Goal: Information Seeking & Learning: Learn about a topic

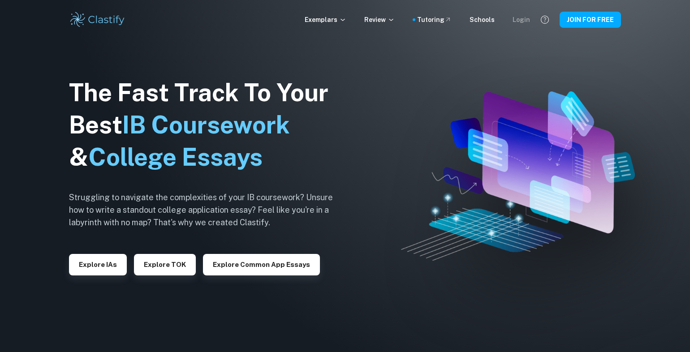
click at [527, 17] on div "Login" at bounding box center [520, 20] width 17 height 10
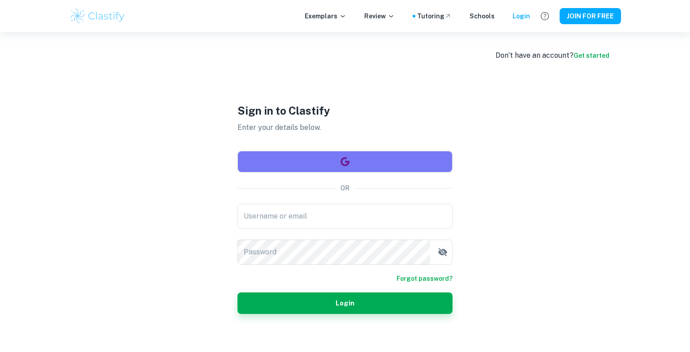
click at [354, 159] on button "button" at bounding box center [344, 161] width 215 height 21
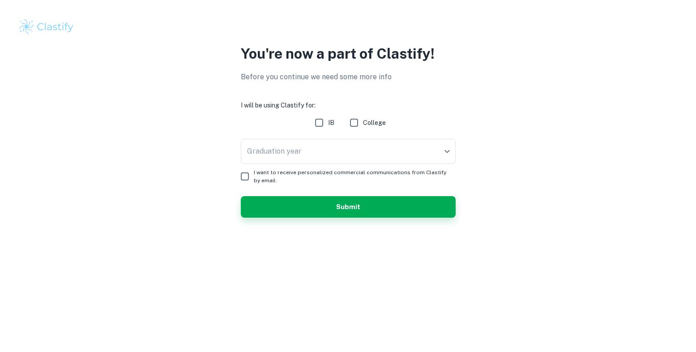
click at [321, 127] on input "IB" at bounding box center [319, 123] width 18 height 18
checkbox input "true"
click at [308, 146] on body "We value your privacy We use cookies to enhance your browsing experience, serve…" at bounding box center [348, 176] width 696 height 352
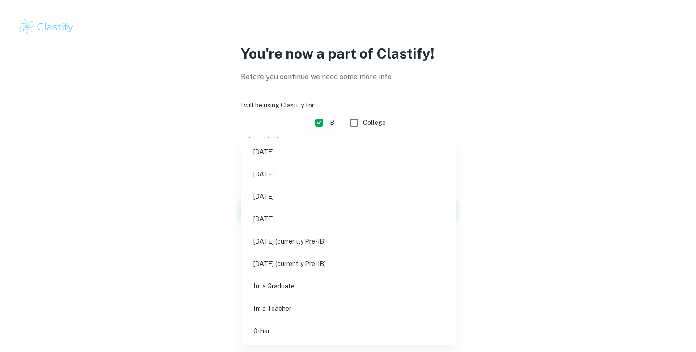
click at [293, 196] on li "May 2026" at bounding box center [348, 196] width 208 height 21
type input "M26"
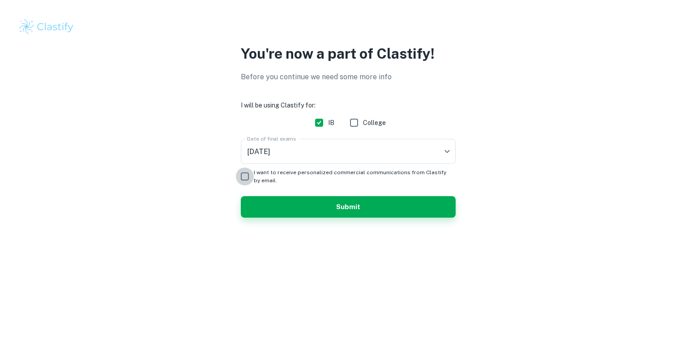
drag, startPoint x: 244, startPoint y: 175, endPoint x: 248, endPoint y: 177, distance: 4.6
click at [244, 175] on input "I want to receive personalized commercial communications from Clastify by email." at bounding box center [245, 176] width 18 height 18
click at [255, 171] on span "I want to receive personalized commercial communications from Clastify by email." at bounding box center [351, 176] width 195 height 16
click at [254, 171] on input "I want to receive personalized commercial communications from Clastify by email." at bounding box center [245, 176] width 18 height 18
checkbox input "false"
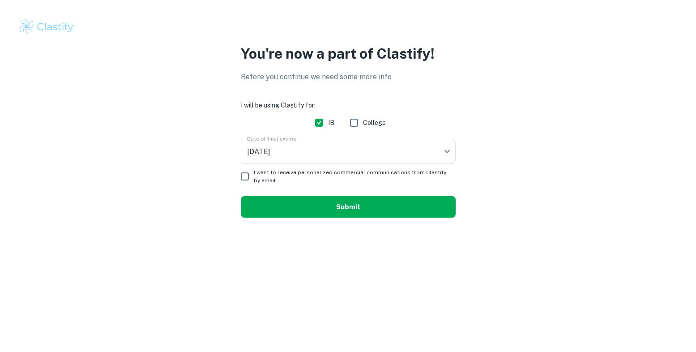
click at [277, 209] on button "Submit" at bounding box center [348, 206] width 215 height 21
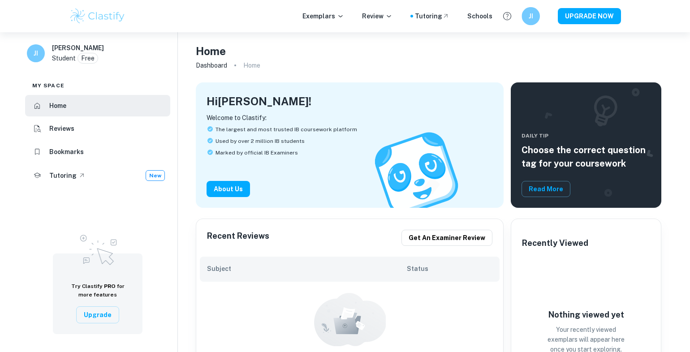
click at [557, 21] on div "JI" at bounding box center [539, 16] width 36 height 18
click at [562, 20] on button "UPGRADE NOW" at bounding box center [588, 16] width 63 height 16
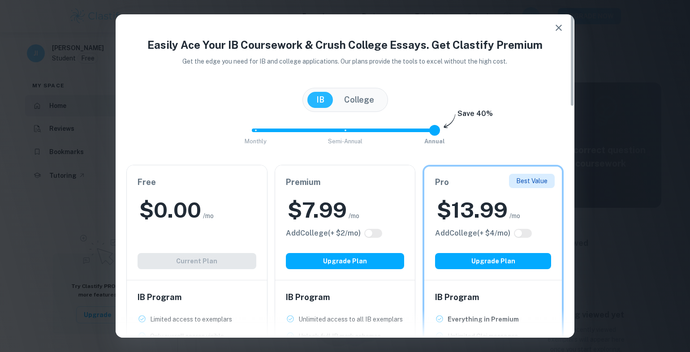
click at [340, 208] on h2 "$ 7.99" at bounding box center [316, 210] width 59 height 29
drag, startPoint x: 287, startPoint y: 119, endPoint x: 256, endPoint y: 130, distance: 32.4
click at [256, 130] on div "Easily Ace Your IB Coursework & Crush College Essays. Get Clastify Premium Get …" at bounding box center [345, 327] width 459 height 580
type input "0"
click at [255, 131] on span "Monthly Semi-Annual Annual" at bounding box center [344, 130] width 179 height 15
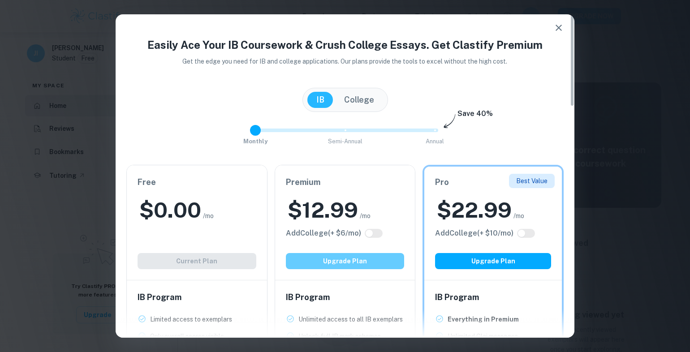
click at [327, 258] on button "Upgrade Plan" at bounding box center [345, 261] width 119 height 16
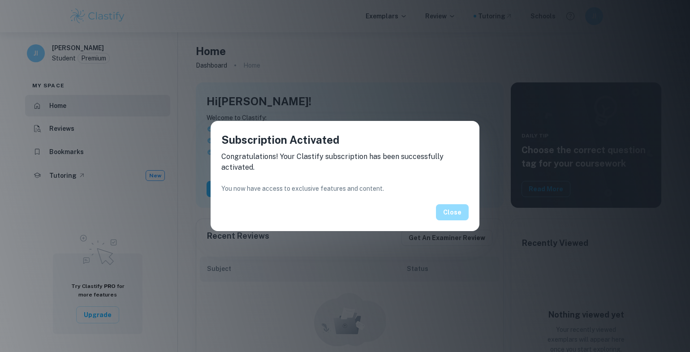
click at [457, 211] on button "Close" at bounding box center [452, 212] width 33 height 16
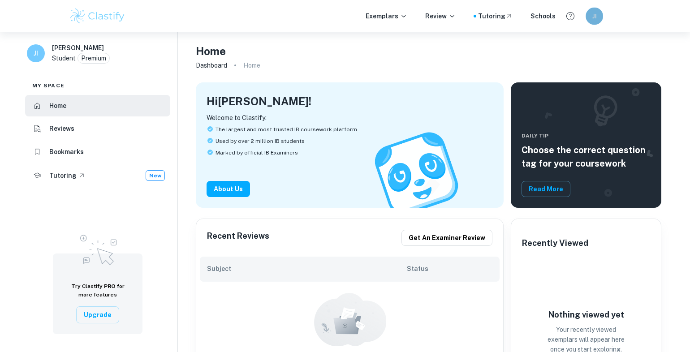
click at [596, 10] on div "JI" at bounding box center [593, 16] width 17 height 17
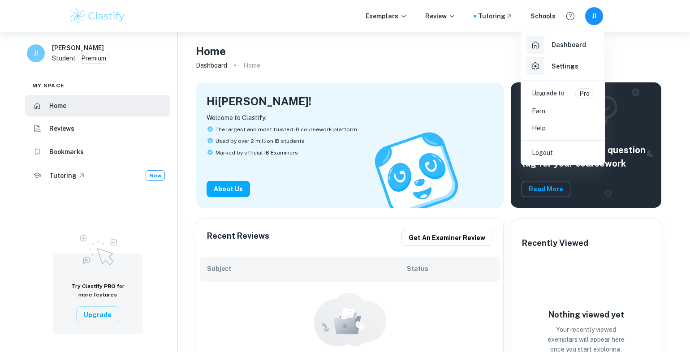
click at [540, 47] on div at bounding box center [535, 44] width 11 height 11
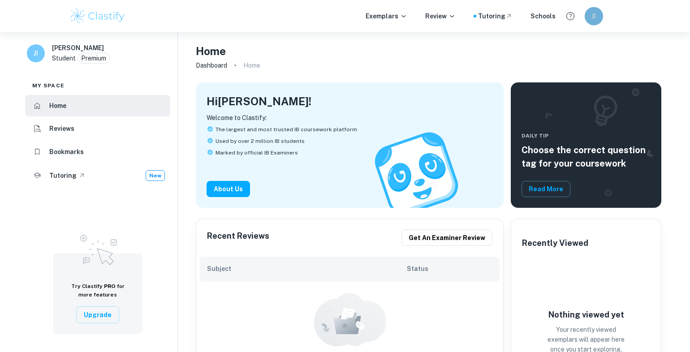
click at [588, 18] on div "JI" at bounding box center [593, 16] width 18 height 18
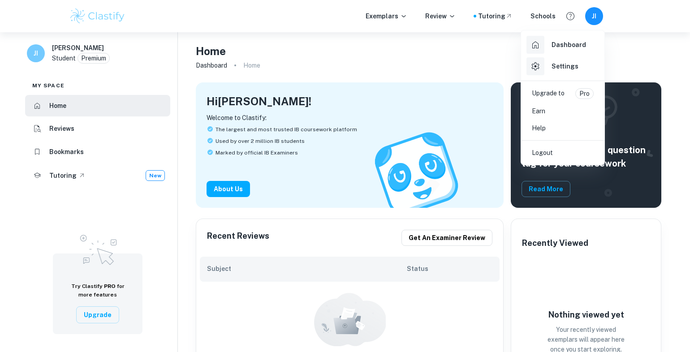
click at [43, 44] on div at bounding box center [345, 176] width 690 height 352
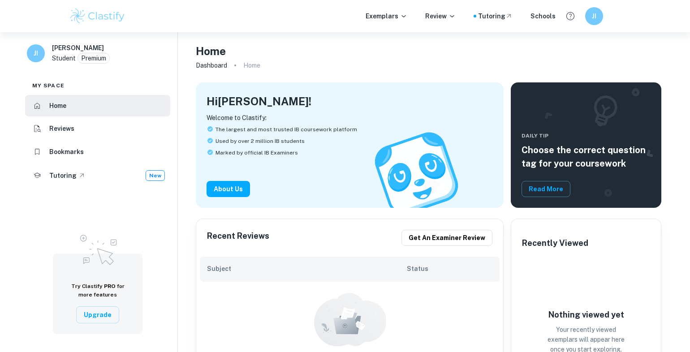
click at [44, 52] on div "Dashboard Settings Upgrade to Pro Earn Help Logout" at bounding box center [49, 176] width 99 height 352
click at [88, 64] on div "JI Jan IB Student Premium" at bounding box center [97, 54] width 159 height 31
click at [98, 58] on p "Premium" at bounding box center [93, 58] width 25 height 10
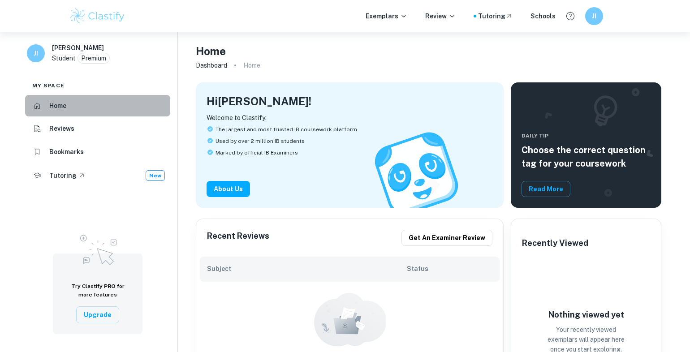
click at [64, 109] on h6 "Home" at bounding box center [57, 106] width 17 height 10
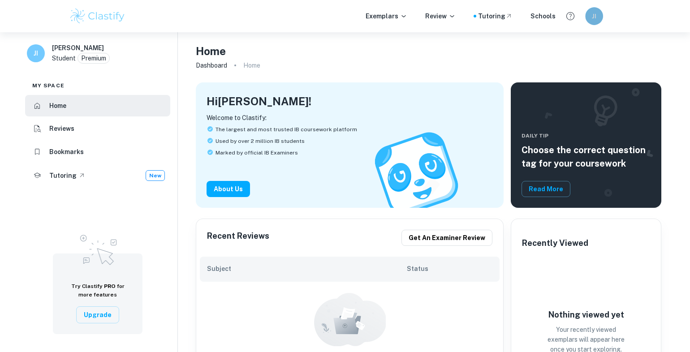
click at [598, 18] on h6 "JI" at bounding box center [594, 16] width 10 height 10
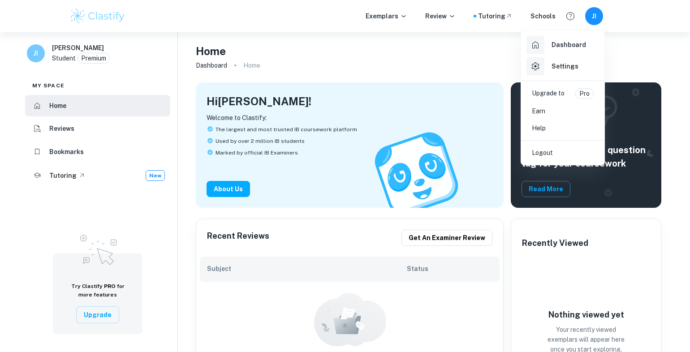
click at [559, 47] on h6 "Dashboard" at bounding box center [568, 45] width 34 height 10
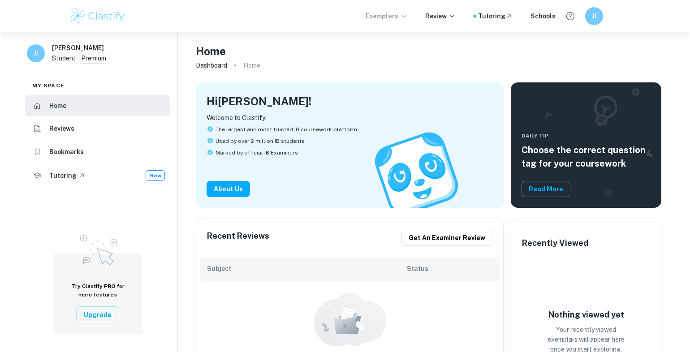
click at [383, 16] on p "Exemplars" at bounding box center [386, 16] width 42 height 10
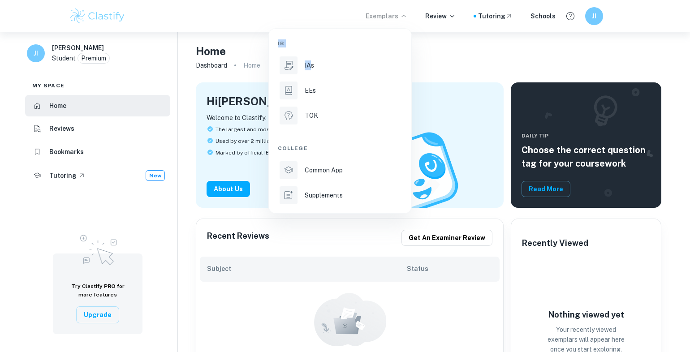
drag, startPoint x: 309, startPoint y: 71, endPoint x: 166, endPoint y: 62, distance: 143.1
click at [237, 99] on div at bounding box center [345, 176] width 690 height 352
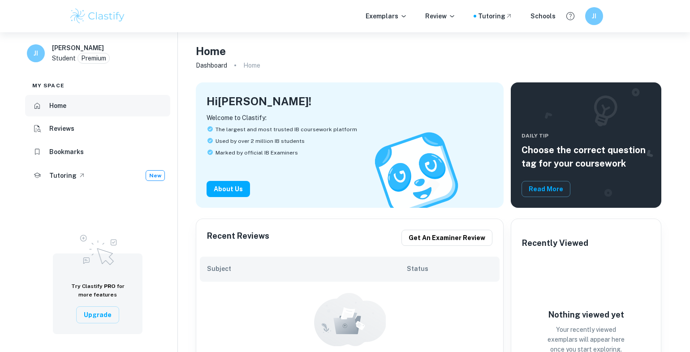
click at [66, 101] on h6 "Home" at bounding box center [57, 106] width 17 height 10
click at [388, 14] on p "Exemplars" at bounding box center [386, 16] width 42 height 10
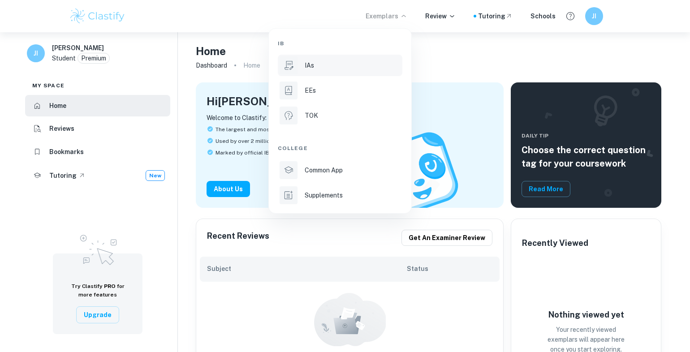
click at [337, 66] on div "IAs" at bounding box center [352, 65] width 96 height 10
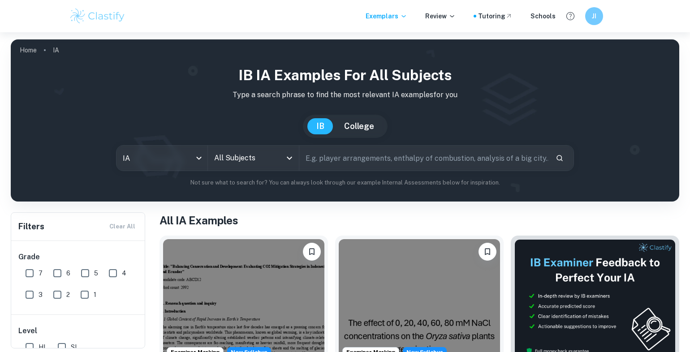
scroll to position [45, 0]
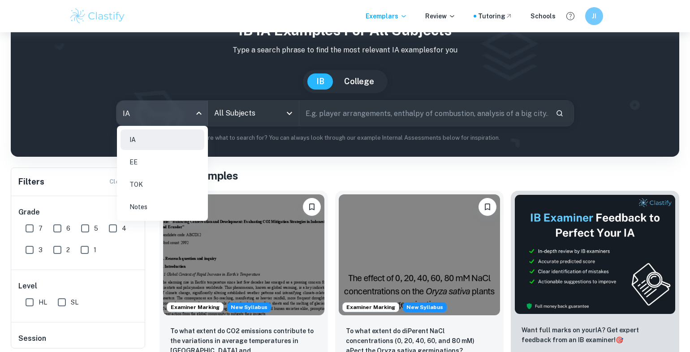
click at [156, 111] on body "We value your privacy We use cookies to enhance your browsing experience, serve…" at bounding box center [345, 163] width 690 height 352
click at [237, 107] on div at bounding box center [345, 176] width 690 height 352
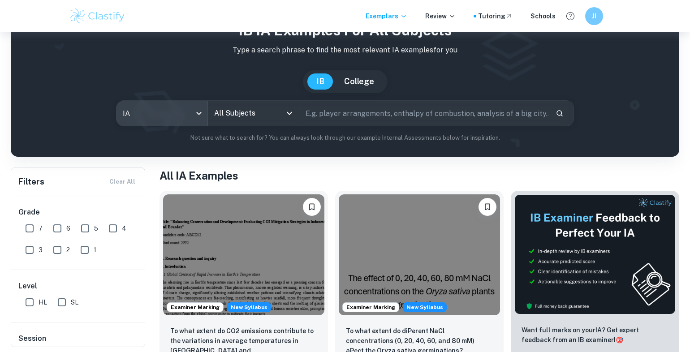
scroll to position [0, 0]
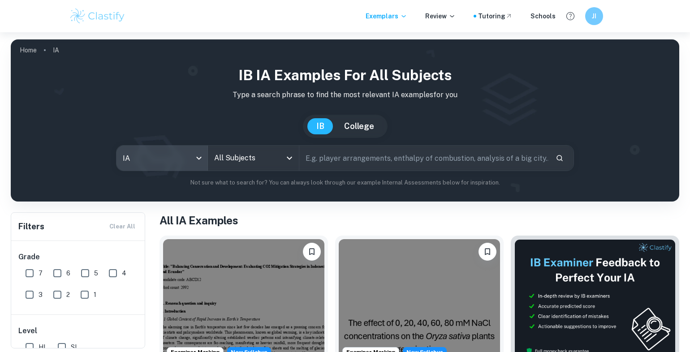
click at [406, 11] on div "Exemplars Review Tutoring Schools JI" at bounding box center [344, 16] width 573 height 18
click at [406, 13] on icon at bounding box center [403, 16] width 7 height 7
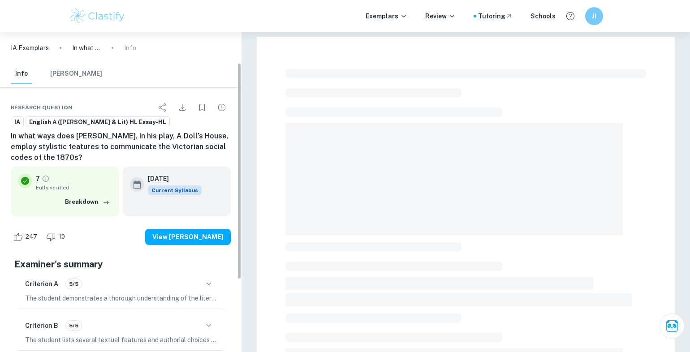
scroll to position [45, 0]
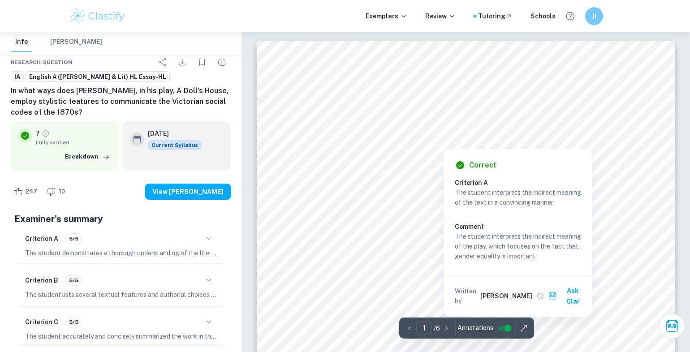
click at [369, 137] on div at bounding box center [443, 141] width 226 height 9
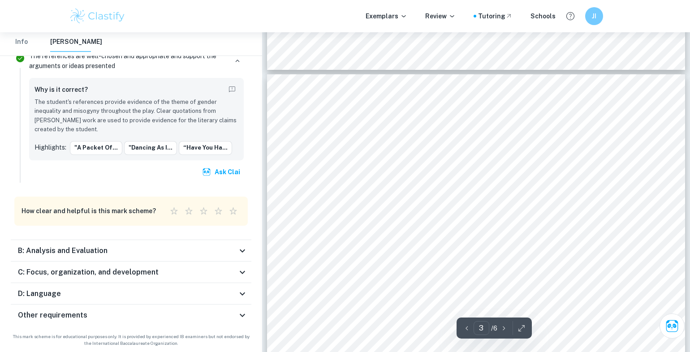
scroll to position [1128, 0]
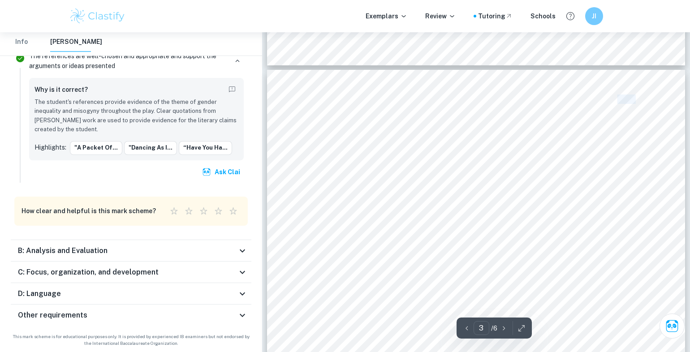
drag, startPoint x: 619, startPoint y: 97, endPoint x: 635, endPoint y: 99, distance: 15.8
click at [635, 99] on span "kmw142" at bounding box center [621, 99] width 29 height 8
click at [630, 102] on span "kmw142" at bounding box center [621, 99] width 29 height 8
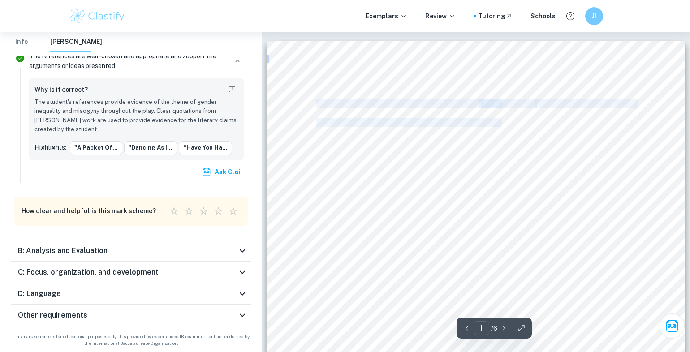
drag, startPoint x: 317, startPoint y: 101, endPoint x: 501, endPoint y: 120, distance: 184.6
click at [501, 120] on div "kmw142 1 In what ways does Henrik Ibsen, in his play, A Doll’s House , employ s…" at bounding box center [476, 311] width 418 height 540
copy div "In what ways does Henrik Ibsen, in his play, A Doll’s House , employ stylistic …"
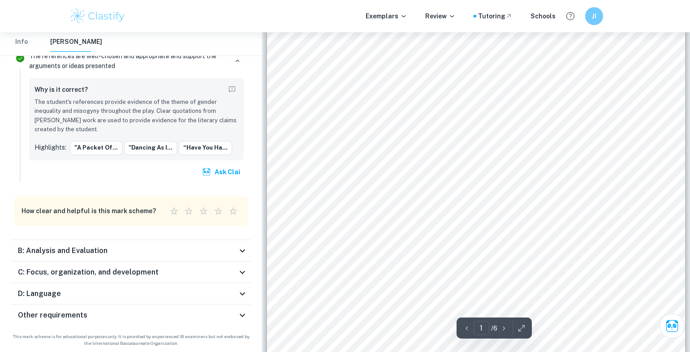
scroll to position [103, 0]
click at [523, 43] on p "Ask Clai" at bounding box center [533, 39] width 24 height 10
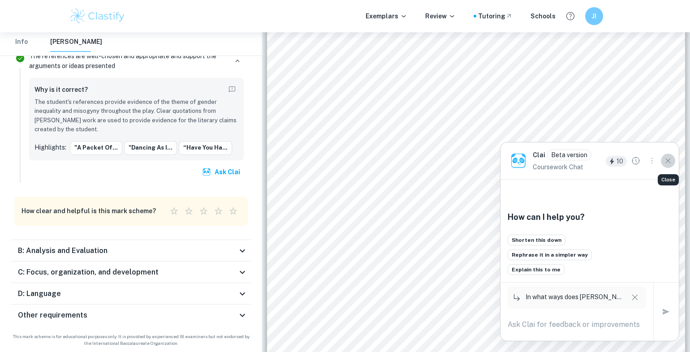
click at [664, 162] on icon "Close" at bounding box center [668, 161] width 10 height 10
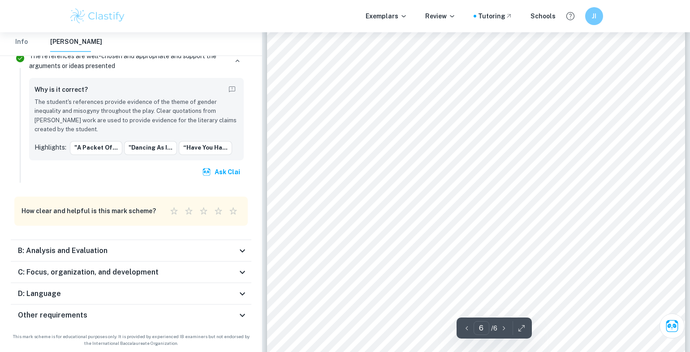
scroll to position [2798, 0]
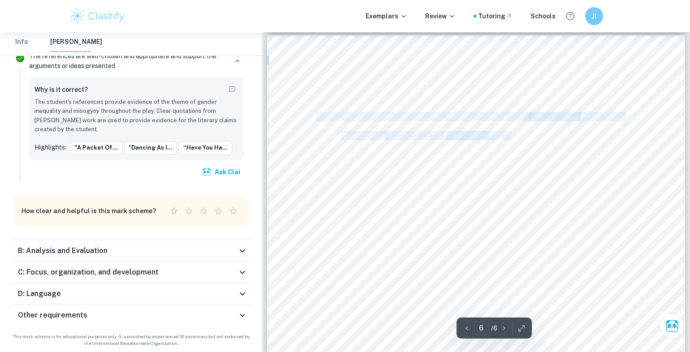
drag, startPoint x: 316, startPoint y: 115, endPoint x: 423, endPoint y: 130, distance: 107.6
click at [454, 132] on div "kmw142 6 Works Cited Baseer, Abdul, et al. “The Use of Symbolic Language in Ibs…" at bounding box center [476, 305] width 418 height 540
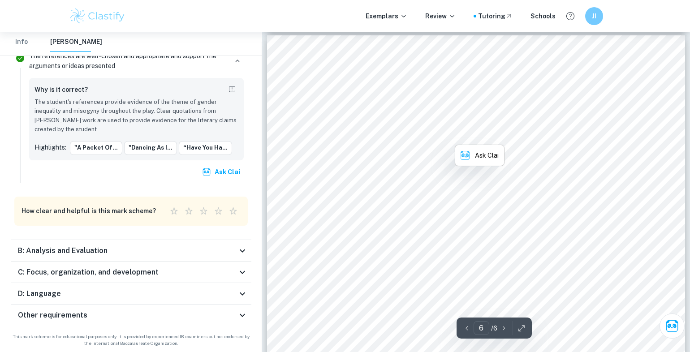
click at [343, 143] on div "kmw142 6 Works Cited Baseer, Abdul, et al. “The Use of Symbolic Language in Ibs…" at bounding box center [476, 305] width 418 height 540
drag, startPoint x: 316, startPoint y: 174, endPoint x: 352, endPoint y: 174, distance: 36.3
click at [371, 176] on div "kmw142 6 Works Cited Baseer, Abdul, et al. “The Use of Symbolic Language in Ibs…" at bounding box center [476, 305] width 418 height 540
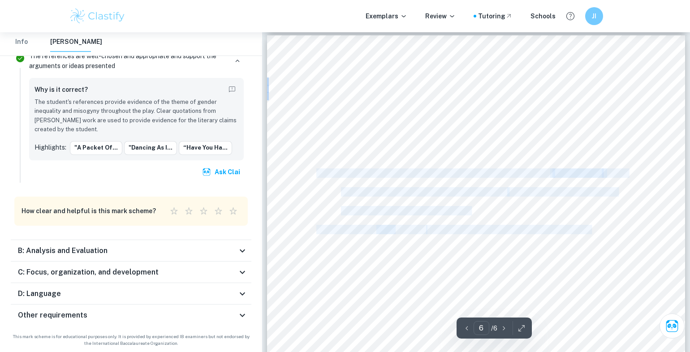
drag, startPoint x: 317, startPoint y: 170, endPoint x: 585, endPoint y: 163, distance: 267.8
click at [585, 162] on div "kmw142 6 Works Cited Baseer, Abdul, et al. “The Use of Symbolic Language in Ibs…" at bounding box center [476, 305] width 418 height 540
click at [602, 170] on span "”" at bounding box center [602, 173] width 3 height 8
drag, startPoint x: 608, startPoint y: 175, endPoint x: 502, endPoint y: 169, distance: 106.3
click at [502, 169] on div "kmw142 6 Works Cited Baseer, Abdul, et al. “The Use of Symbolic Language in Ibs…" at bounding box center [476, 305] width 418 height 540
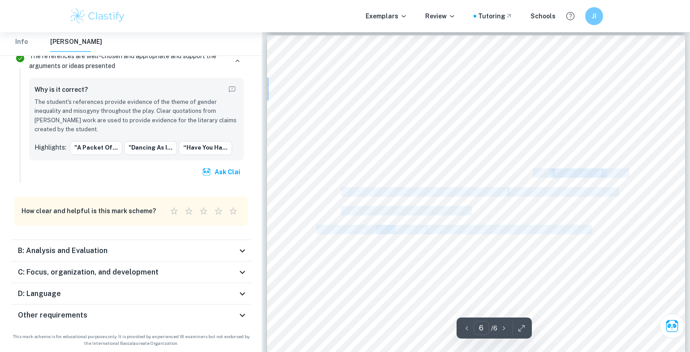
click at [546, 170] on span "Mboya Otieno, Tom. “A Linguistic Stylistic Analysis of Henrik Ibsen’s" at bounding box center [471, 173] width 311 height 8
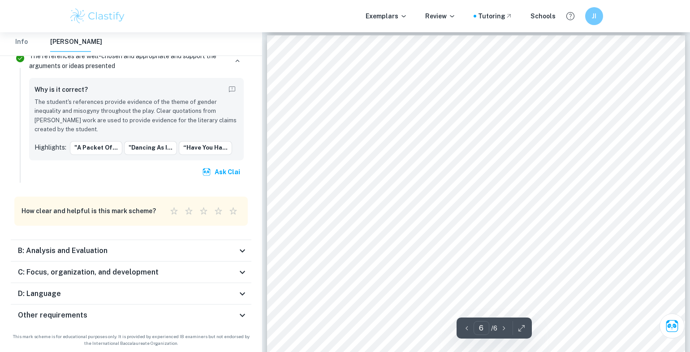
drag, startPoint x: 318, startPoint y: 180, endPoint x: 316, endPoint y: 170, distance: 10.1
click at [316, 170] on div "kmw142 6 Works Cited Baseer, Abdul, et al. “The Use of Symbolic Language in Ibs…" at bounding box center [476, 305] width 418 height 540
click at [320, 170] on span "Mboya Otieno, Tom. “A Linguistic Stylistic Analysis of Henrik Ibsen’s" at bounding box center [471, 173] width 311 height 8
click at [349, 173] on span "Mboya Otieno, Tom. “A Linguistic Stylistic Analysis of Henrik Ibsen’s" at bounding box center [471, 173] width 311 height 8
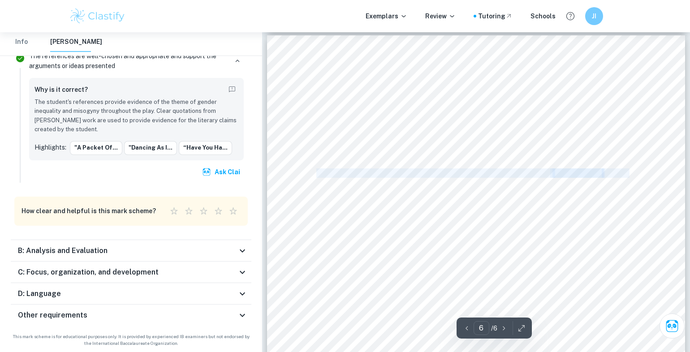
drag, startPoint x: 317, startPoint y: 174, endPoint x: 604, endPoint y: 175, distance: 286.6
click at [604, 175] on div "kmw142 6 Works Cited Baseer, Abdul, et al. “The Use of Symbolic Language in Ibs…" at bounding box center [476, 305] width 418 height 540
copy div "Mboya Otieno, Tom. “A Linguistic Stylistic Analysis of Henrik Ibsen’s A Doll’s …"
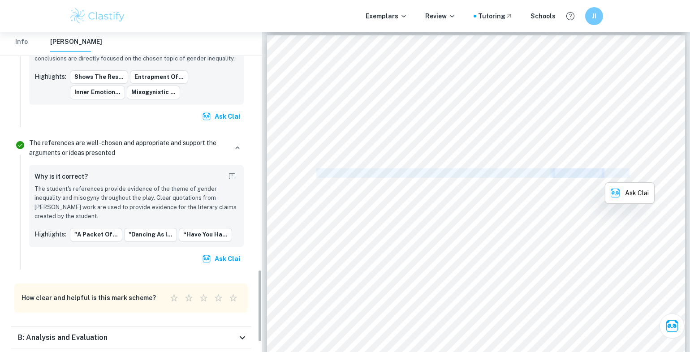
scroll to position [993, 0]
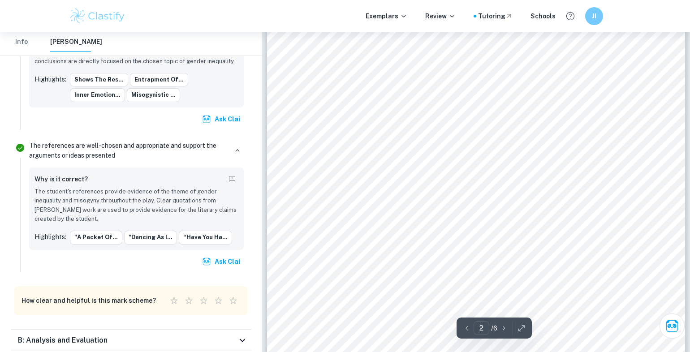
type input "1"
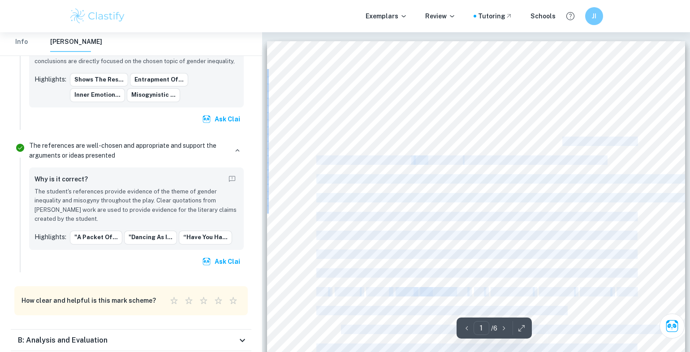
drag, startPoint x: 336, startPoint y: 143, endPoint x: 558, endPoint y: 141, distance: 222.1
click at [559, 141] on div "kmw142 1 In what ways does Henrik Ibsen, in his play, A Doll’s House , employ s…" at bounding box center [476, 311] width 418 height 540
drag, startPoint x: 557, startPoint y: 129, endPoint x: 560, endPoint y: 140, distance: 11.5
click at [558, 130] on div "kmw142 1 In what ways does Henrik Ibsen, in his play, A Doll’s House , employ s…" at bounding box center [476, 311] width 418 height 540
click at [553, 129] on div "kmw142 1 In what ways does Henrik Ibsen, in his play, A Doll’s House , employ s…" at bounding box center [476, 311] width 418 height 540
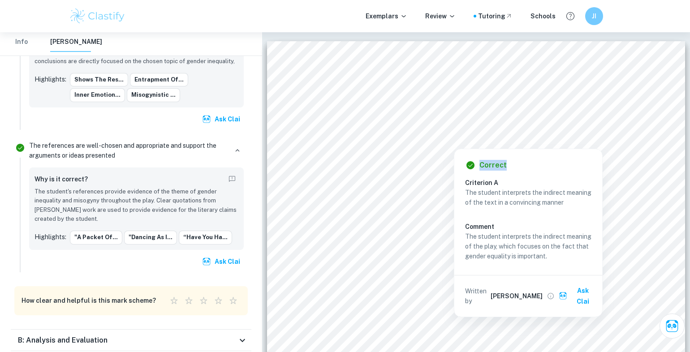
drag, startPoint x: 561, startPoint y: 141, endPoint x: 515, endPoint y: 145, distance: 45.3
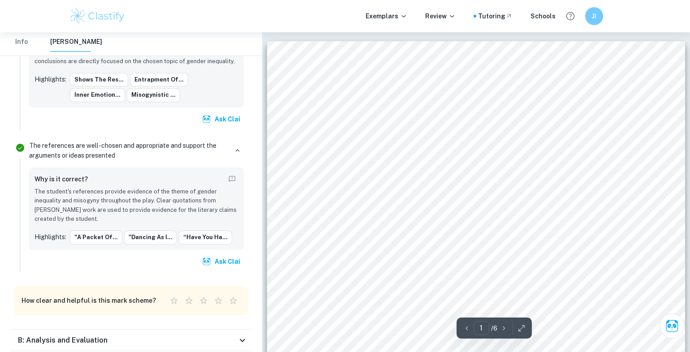
click at [555, 124] on div "kmw142 1 In what ways does Henrik Ibsen, in his play, A Doll’s House , employ s…" at bounding box center [476, 311] width 418 height 540
click at [521, 138] on div at bounding box center [454, 141] width 226 height 9
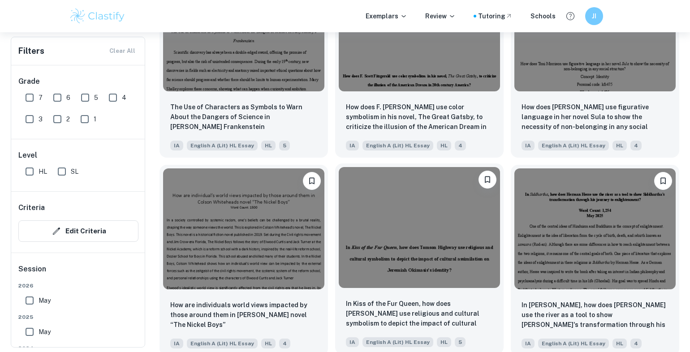
scroll to position [2642, 0]
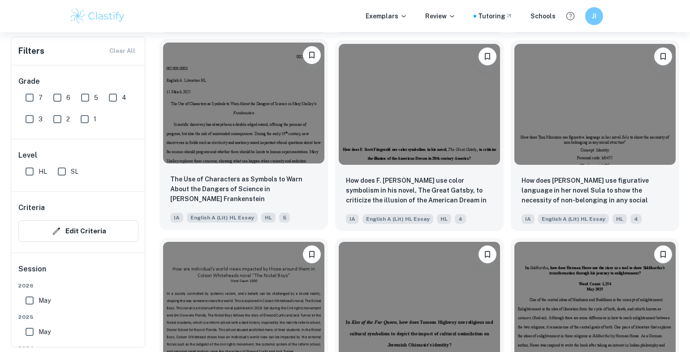
click at [266, 105] on img at bounding box center [243, 103] width 161 height 121
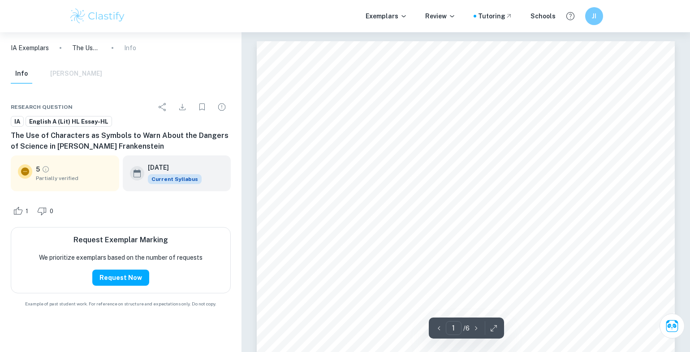
click at [27, 169] on icon at bounding box center [25, 171] width 8 height 8
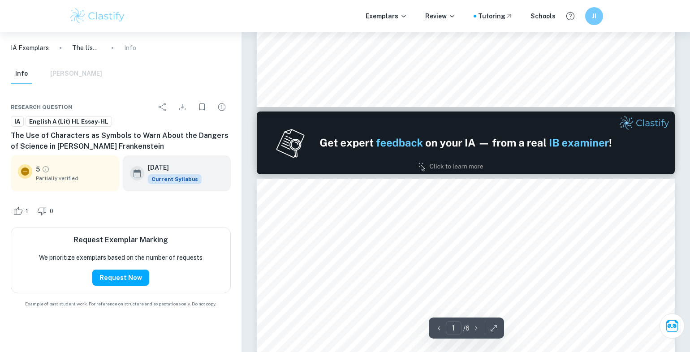
type input "2"
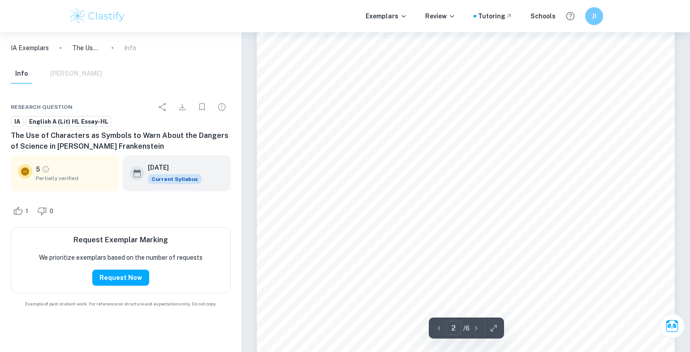
scroll to position [716, 0]
click at [21, 170] on icon at bounding box center [25, 171] width 11 height 11
click at [38, 168] on p "5" at bounding box center [38, 169] width 4 height 10
click at [43, 167] on icon "Grade partially verified" at bounding box center [46, 169] width 8 height 8
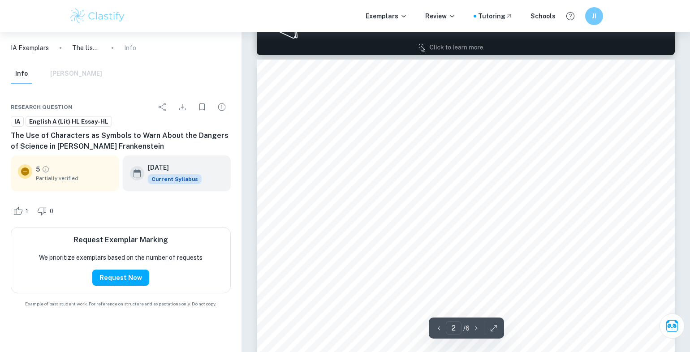
scroll to position [582, 0]
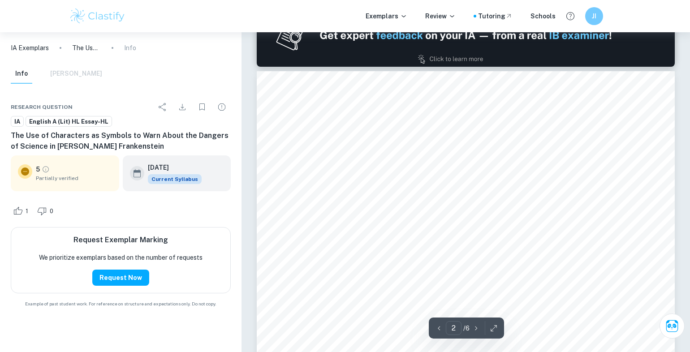
click at [70, 89] on div "Research question IA English A (Lit) HL Essay-HL The Use of Characters as Symbo…" at bounding box center [120, 202] width 241 height 231
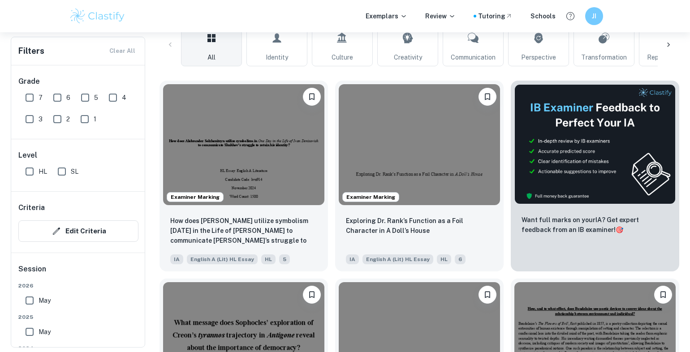
scroll to position [144, 0]
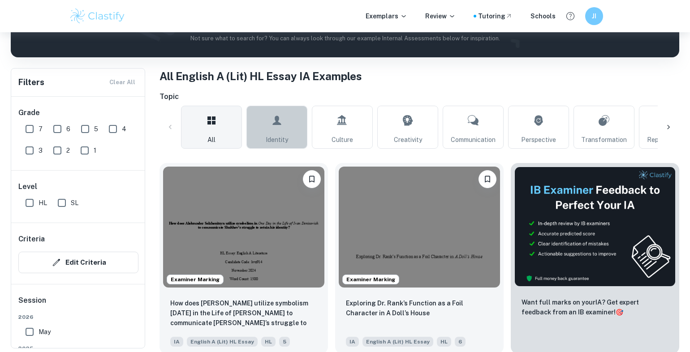
click at [272, 116] on icon at bounding box center [276, 120] width 11 height 21
type input "Identity"
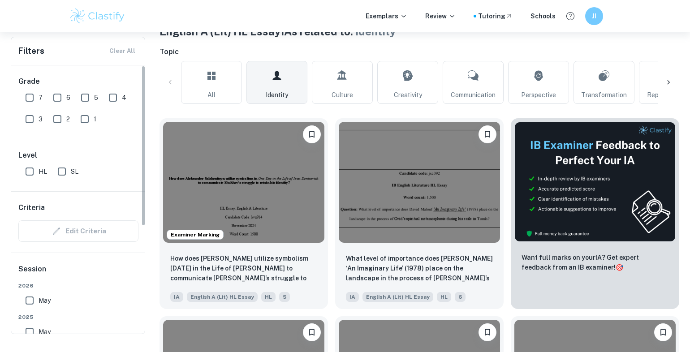
scroll to position [69, 0]
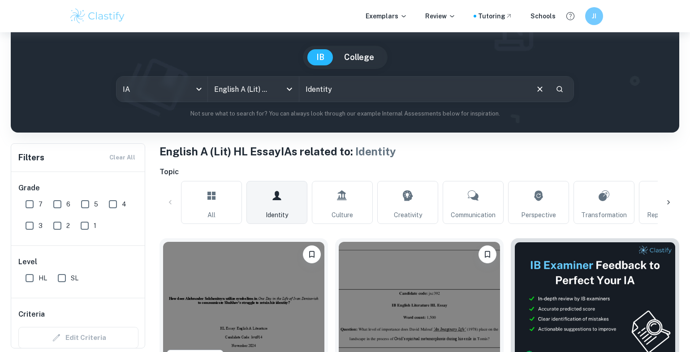
click at [197, 183] on link "All" at bounding box center [211, 202] width 61 height 43
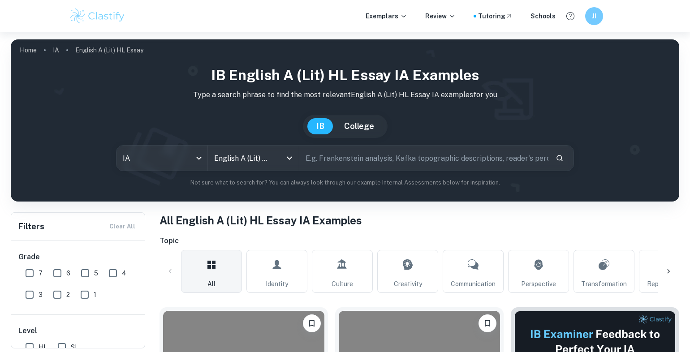
click at [380, 158] on input "text" at bounding box center [423, 158] width 249 height 25
click at [561, 161] on icon "Search" at bounding box center [559, 158] width 8 height 8
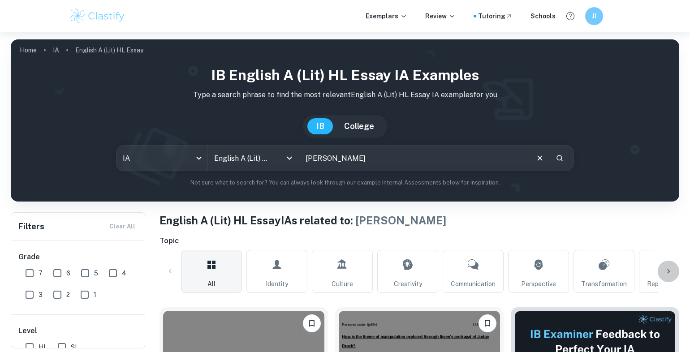
click at [666, 269] on icon at bounding box center [668, 271] width 9 height 9
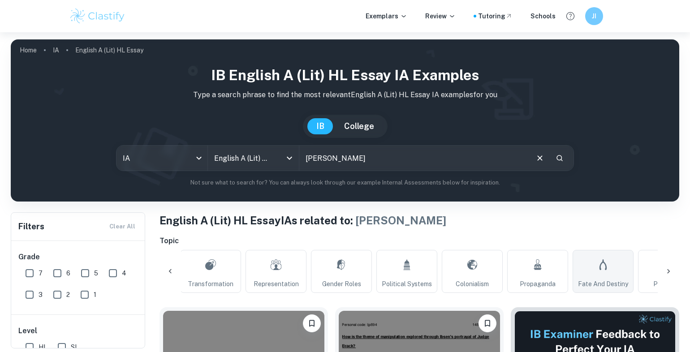
scroll to position [0, 420]
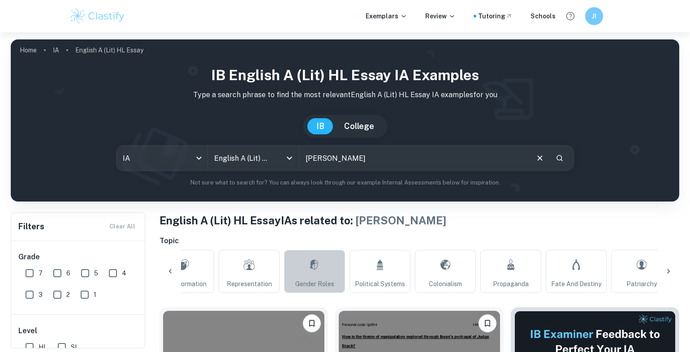
click at [325, 277] on link "Gender Roles" at bounding box center [314, 271] width 61 height 43
type input "Gender Roles"
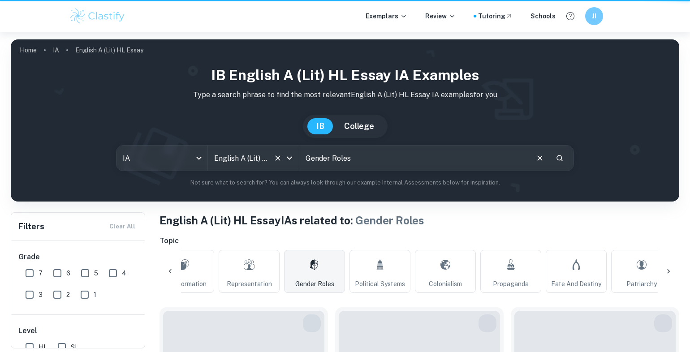
drag, startPoint x: 324, startPoint y: 277, endPoint x: 260, endPoint y: 151, distance: 141.6
click at [259, 151] on div "IA ia All Subjects English A (Lit) HL Essay All Subjects Gender Roles ​" at bounding box center [345, 158] width 458 height 26
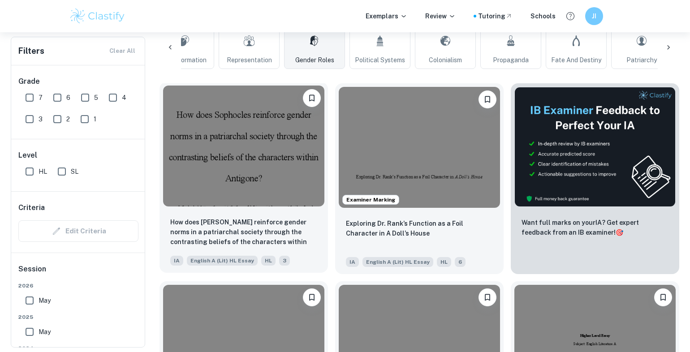
scroll to position [269, 0]
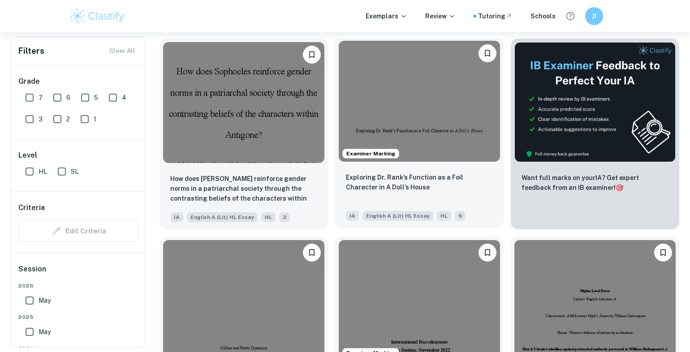
click at [425, 134] on img at bounding box center [419, 101] width 161 height 121
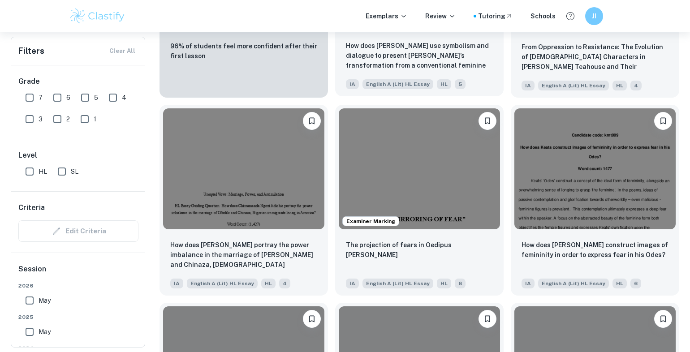
scroll to position [806, 0]
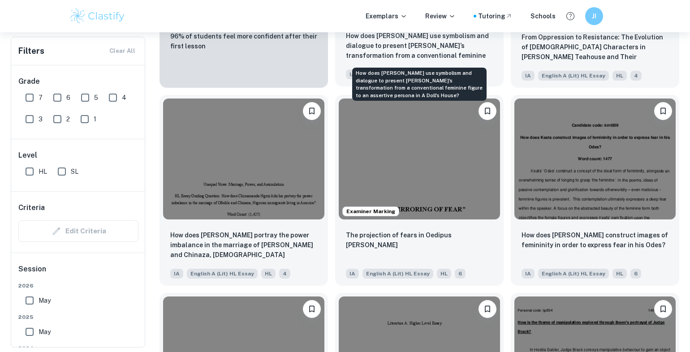
click at [464, 41] on p "How does Ibsen use symbolism and dialogue to present Nora’s transformation from…" at bounding box center [419, 46] width 147 height 30
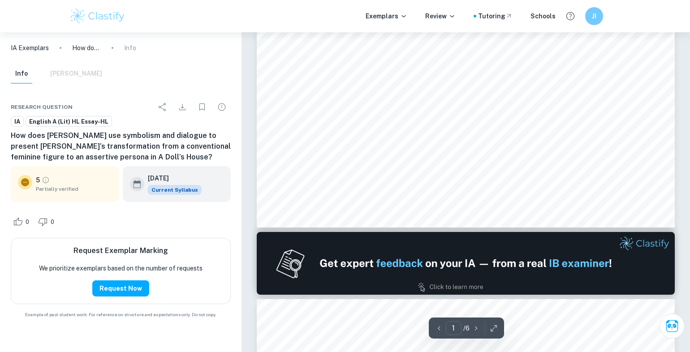
scroll to position [313, 0]
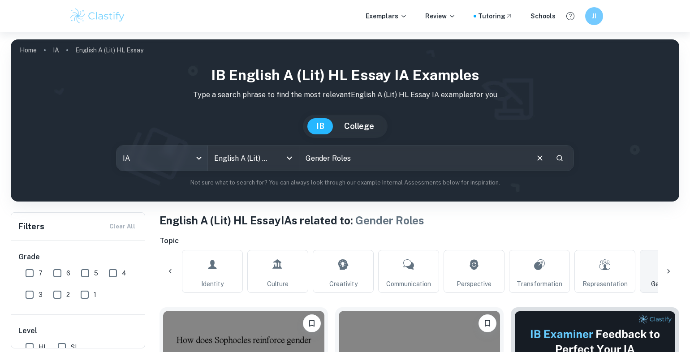
drag, startPoint x: 386, startPoint y: 158, endPoint x: 183, endPoint y: 147, distance: 203.1
click at [183, 147] on div "IA ia All Subjects English A (Lit) HL Essay All Subjects Gender Roles ​" at bounding box center [345, 158] width 458 height 26
type input "d"
type input "and"
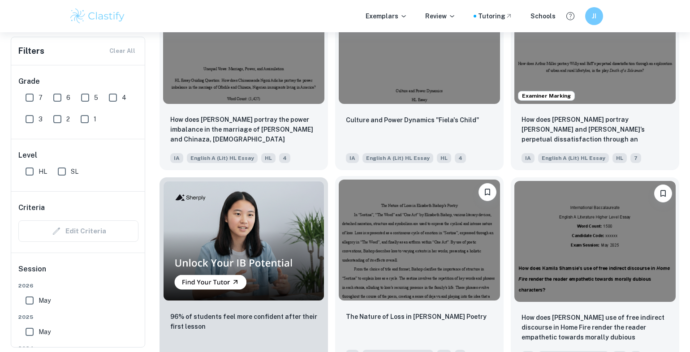
scroll to position [537, 0]
